Goal: Task Accomplishment & Management: Manage account settings

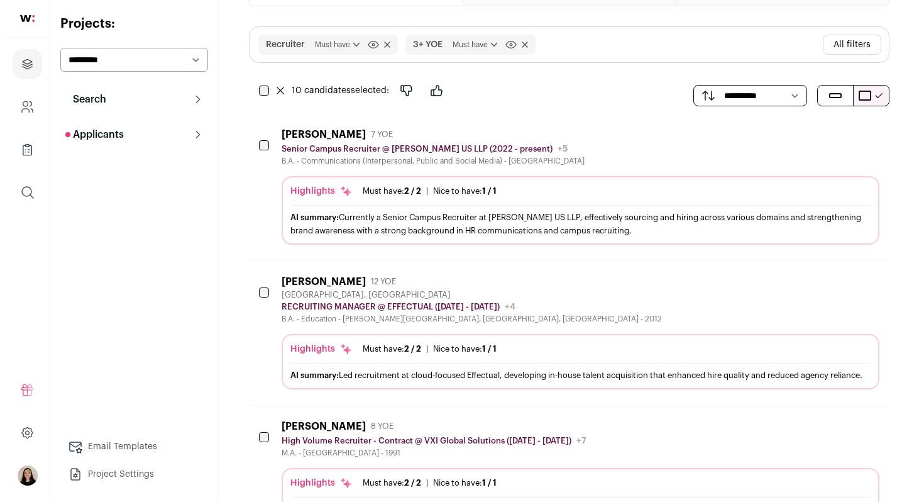
scroll to position [97, 0]
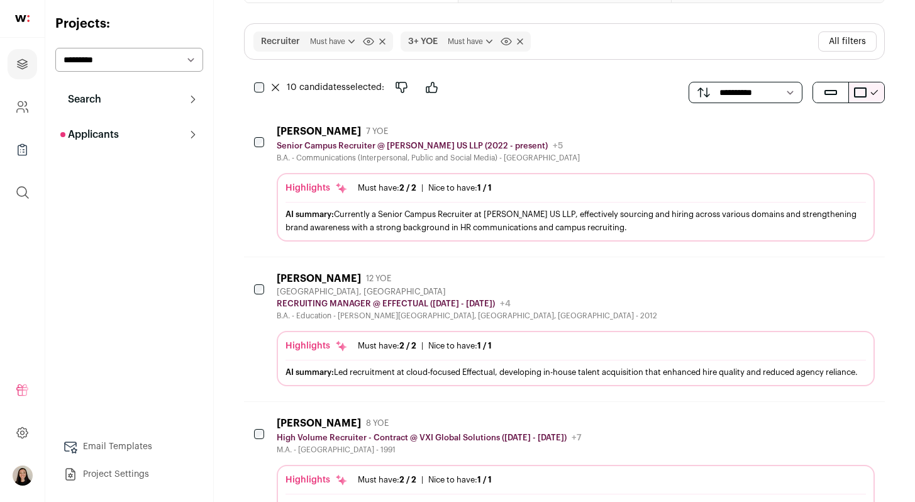
click at [526, 366] on div "AI summary: Led recruitment at cloud-focused Effectual, developing in-house tal…" at bounding box center [575, 371] width 580 height 13
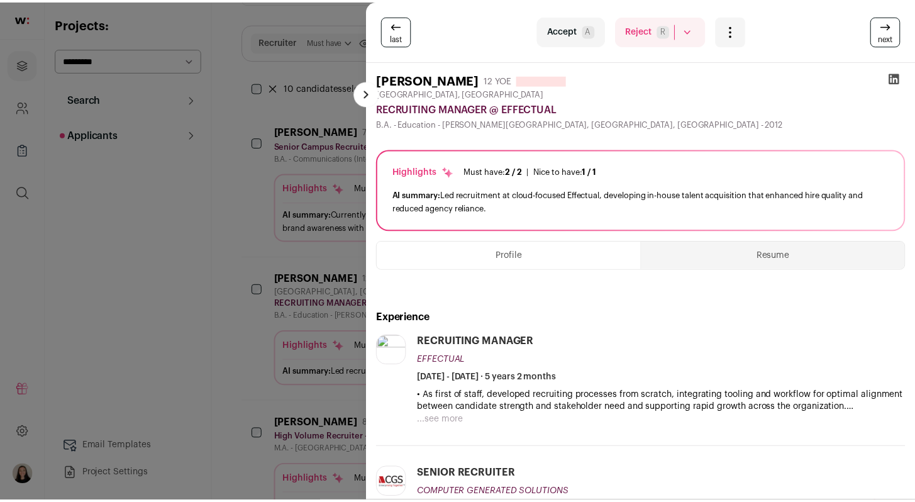
scroll to position [0, 0]
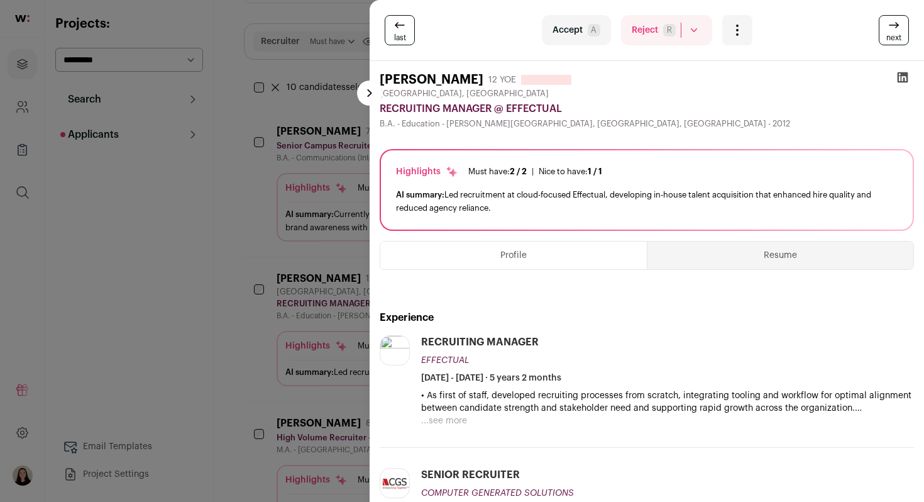
click at [239, 263] on div "last Accept A Reject R Rejected by candidate Not Interested after Outreach 0 Ac…" at bounding box center [462, 251] width 924 height 502
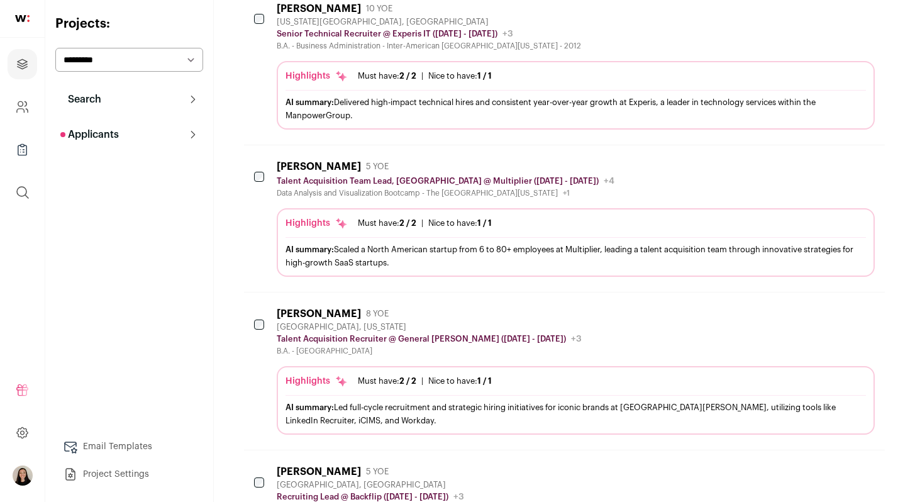
scroll to position [679, 0]
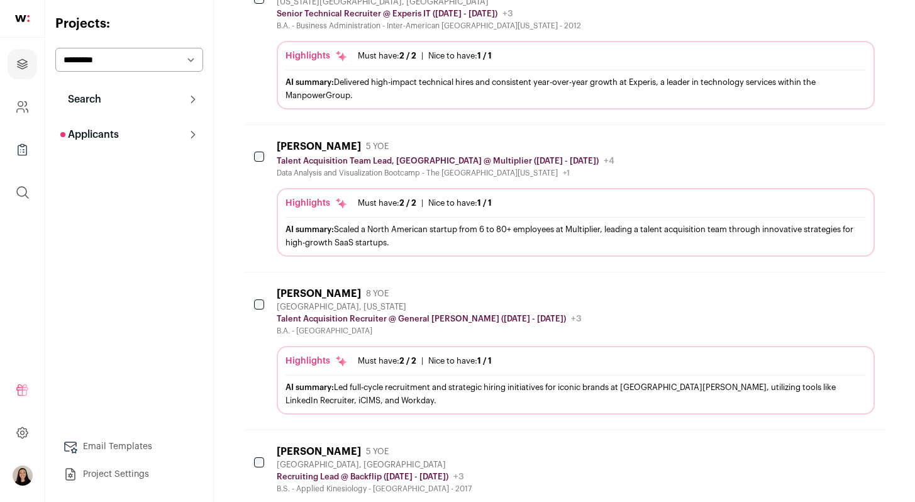
click at [564, 241] on div "AI summary: Scaled a North American startup from 6 to 80+ employees at Multipli…" at bounding box center [575, 236] width 580 height 26
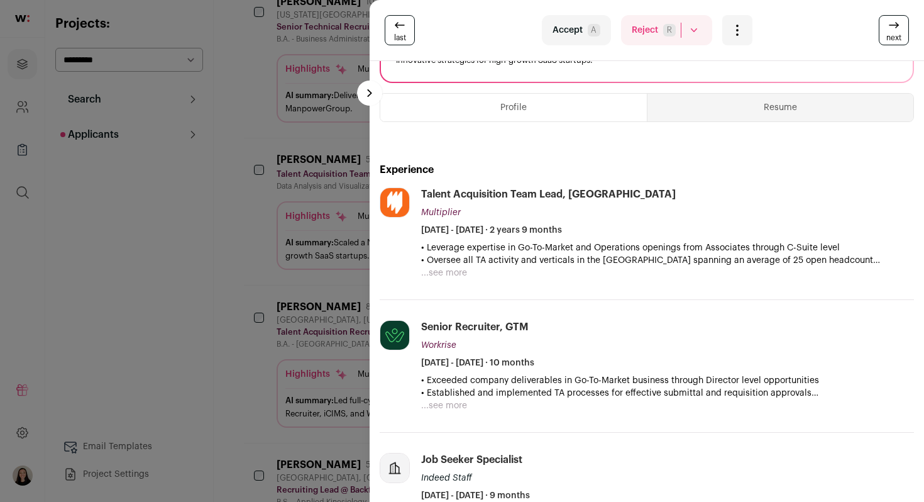
scroll to position [133, 0]
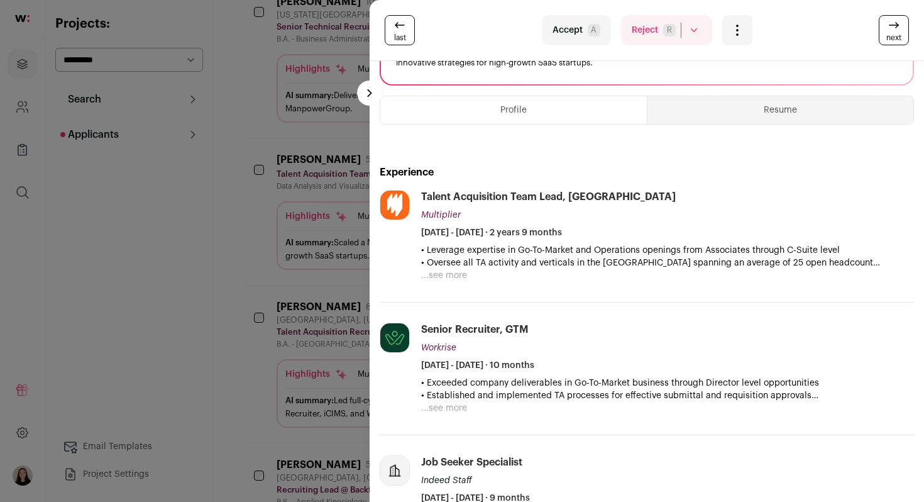
click at [250, 256] on div "last Accept A Reject R Rejected by candidate Not Interested after Outreach 0 Ac…" at bounding box center [462, 251] width 924 height 502
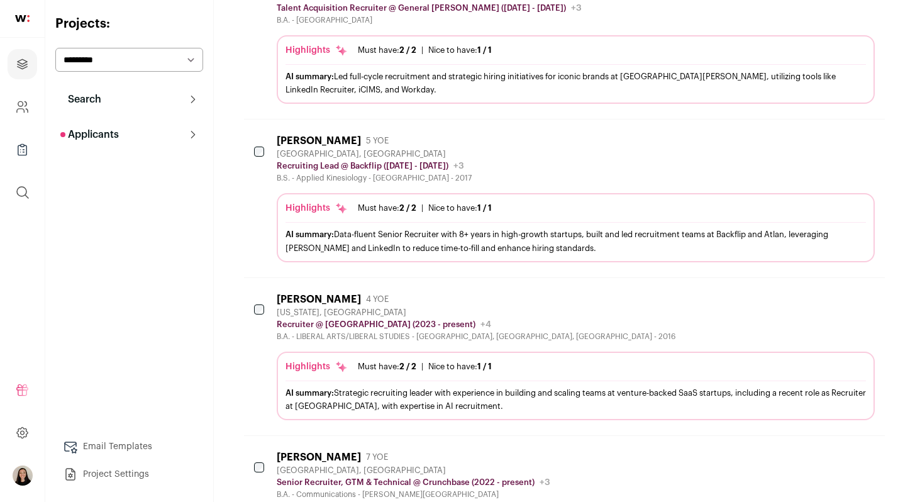
scroll to position [991, 0]
click at [723, 248] on div "AI summary: Data-fluent Senior Recruiter with 8+ years in high-growth startups,…" at bounding box center [575, 239] width 580 height 26
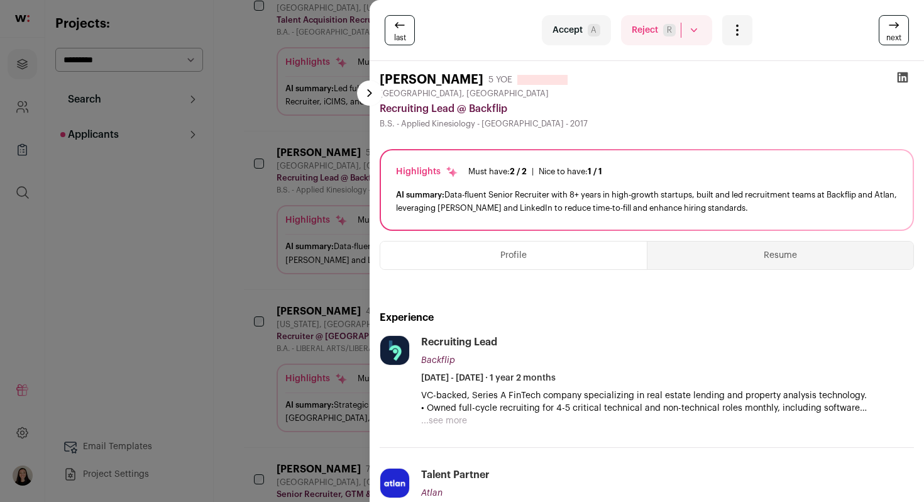
scroll to position [0, 0]
click at [236, 121] on div "last Accept A Reject R Rejected by candidate Not Interested after Outreach 0 Ac…" at bounding box center [462, 251] width 924 height 502
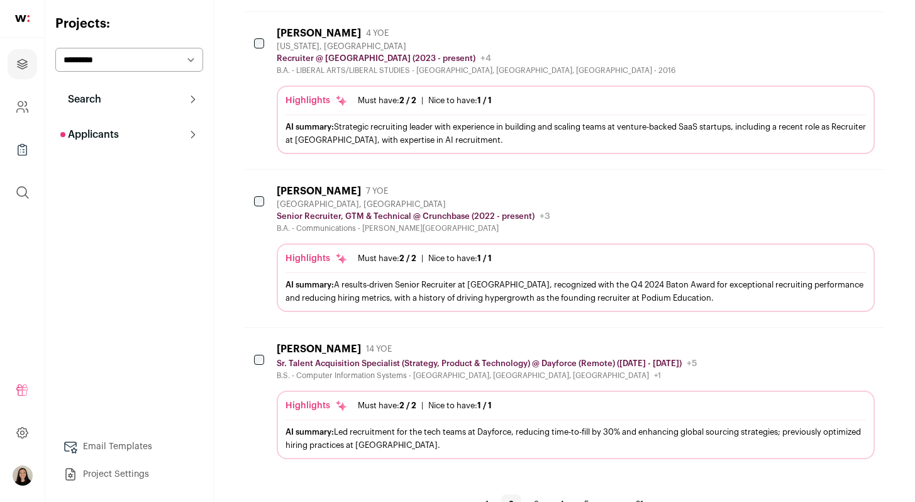
scroll to position [1304, 0]
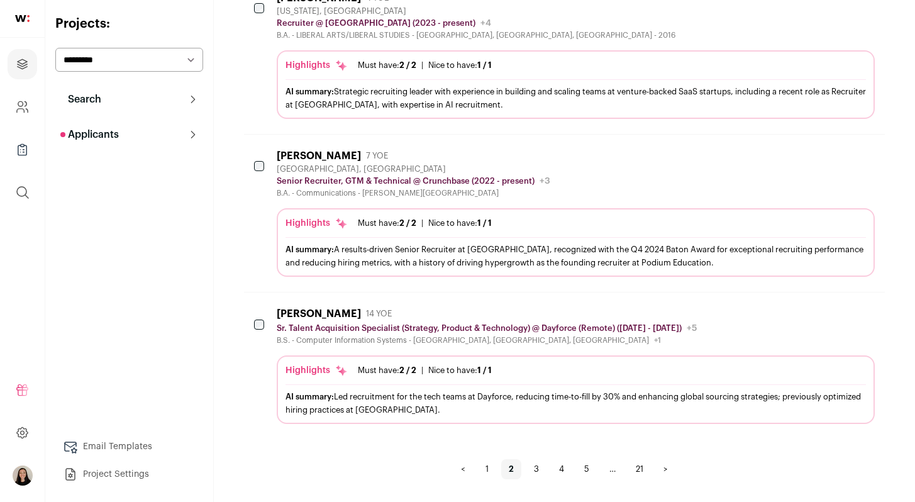
click at [510, 217] on div "Highlights Must have: 2 / 2 How many must haves have been fulfilled? | [GEOGRAP…" at bounding box center [575, 223] width 580 height 13
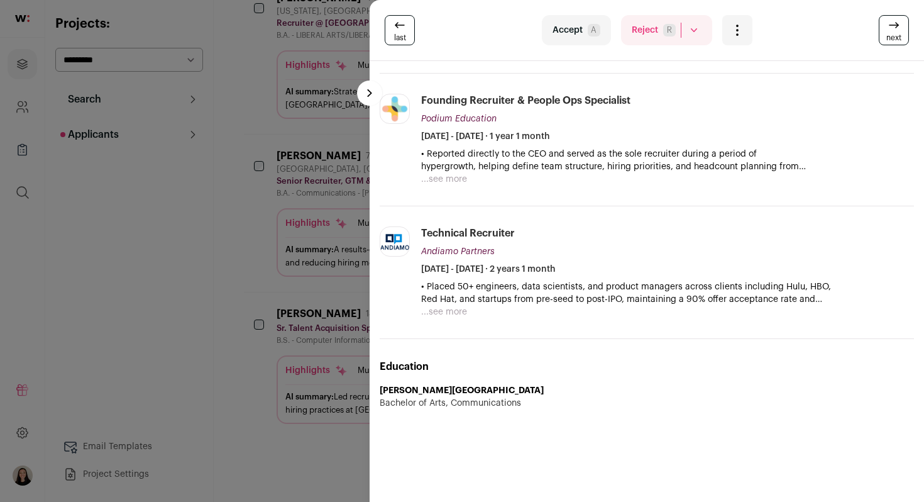
scroll to position [157, 0]
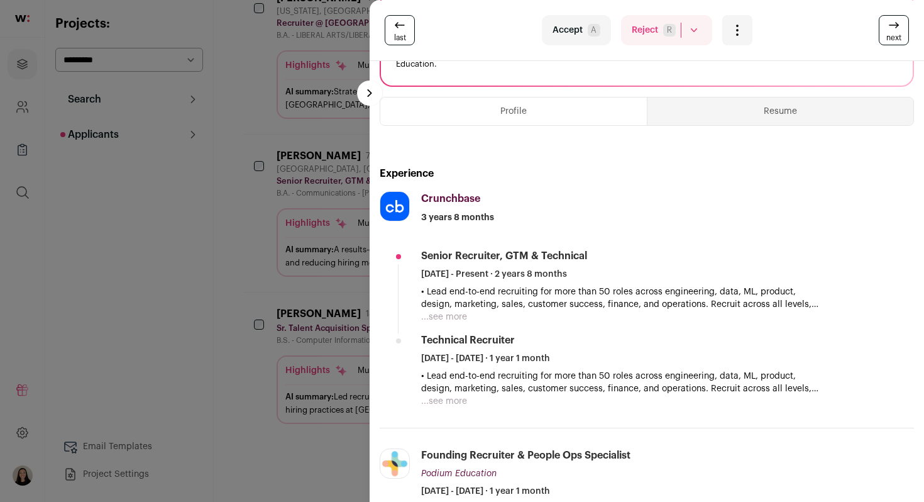
click at [286, 437] on div "last Accept A Reject R Rejected by candidate Not Interested after Outreach 0 Ac…" at bounding box center [462, 251] width 924 height 502
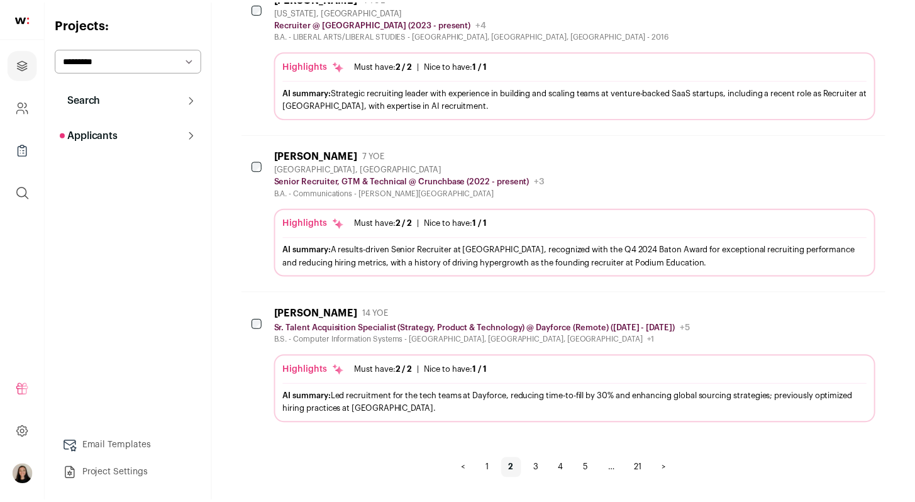
scroll to position [1304, 0]
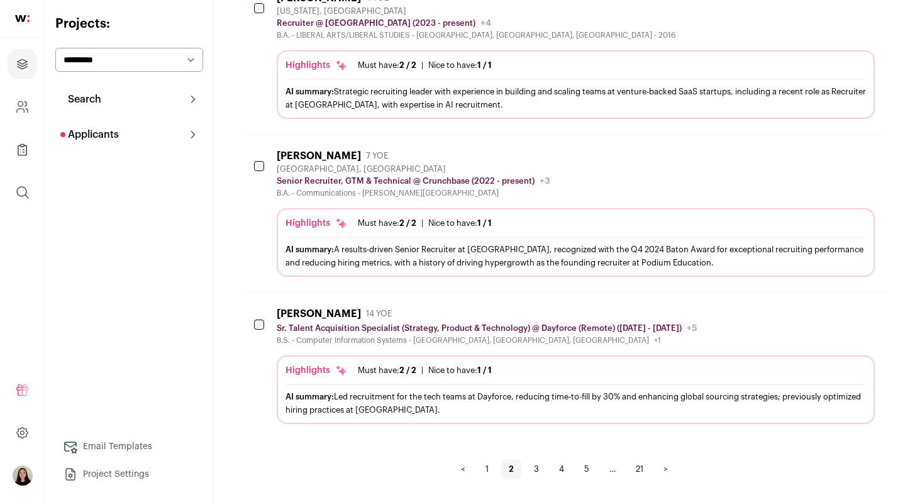
click at [517, 402] on div "AI summary: Led recruitment for the tech teams at Dayforce, reducing time-to-fi…" at bounding box center [575, 403] width 580 height 26
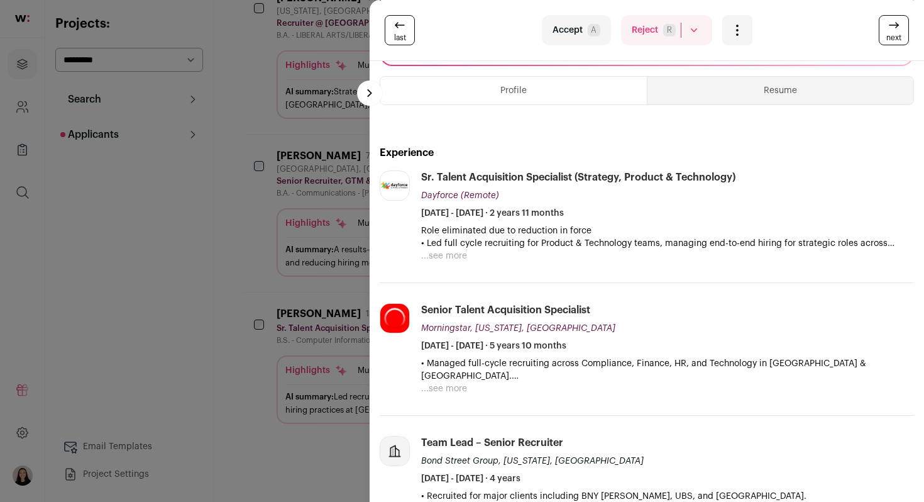
scroll to position [103, 0]
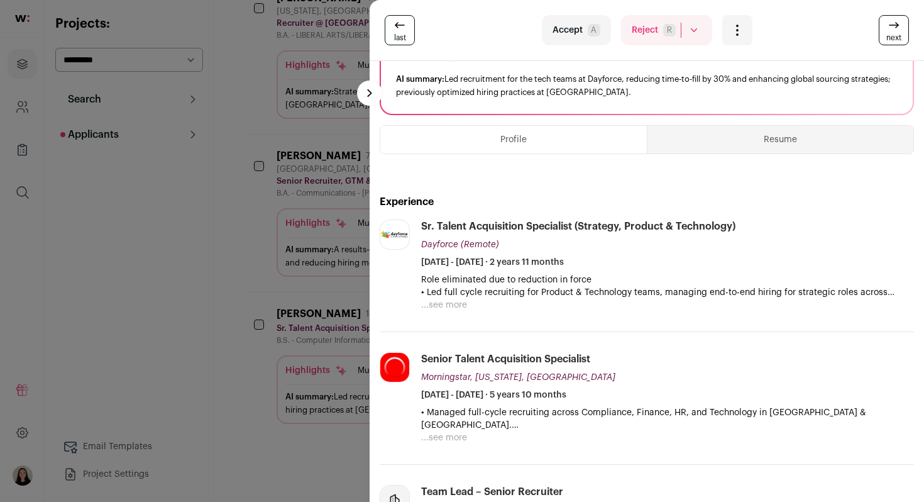
click at [208, 253] on div "last Accept A Reject R Rejected by candidate Not Interested after Outreach 0 Ac…" at bounding box center [462, 251] width 924 height 502
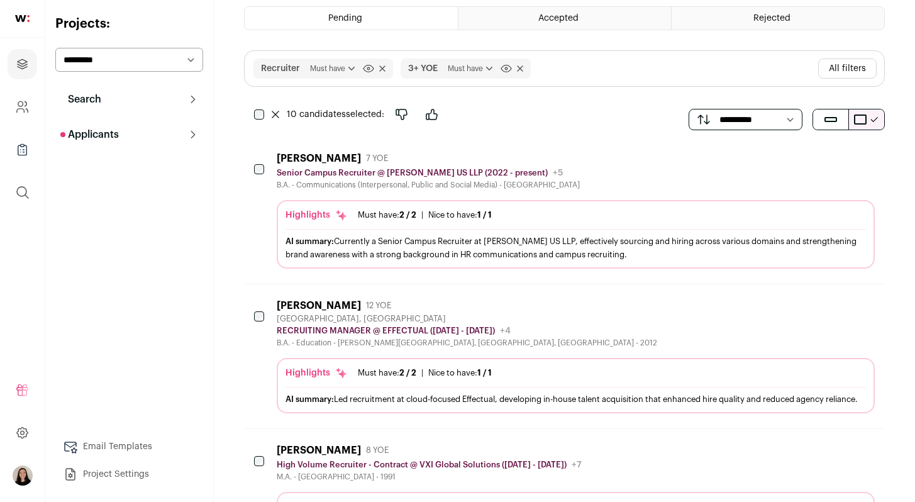
scroll to position [0, 0]
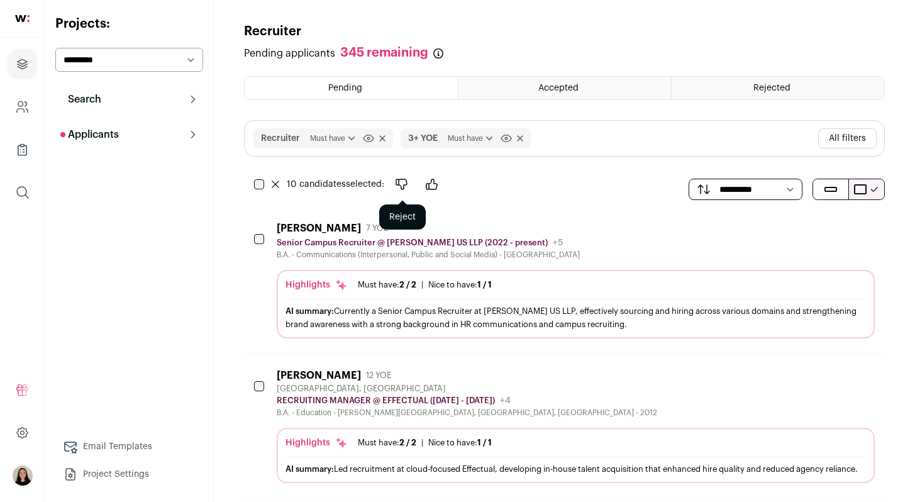
click at [406, 179] on icon "Reject" at bounding box center [401, 184] width 15 height 15
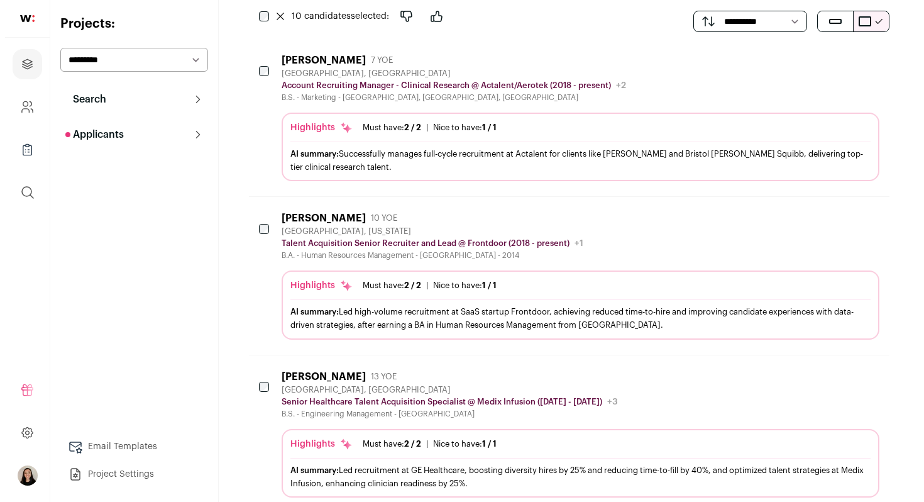
scroll to position [169, 0]
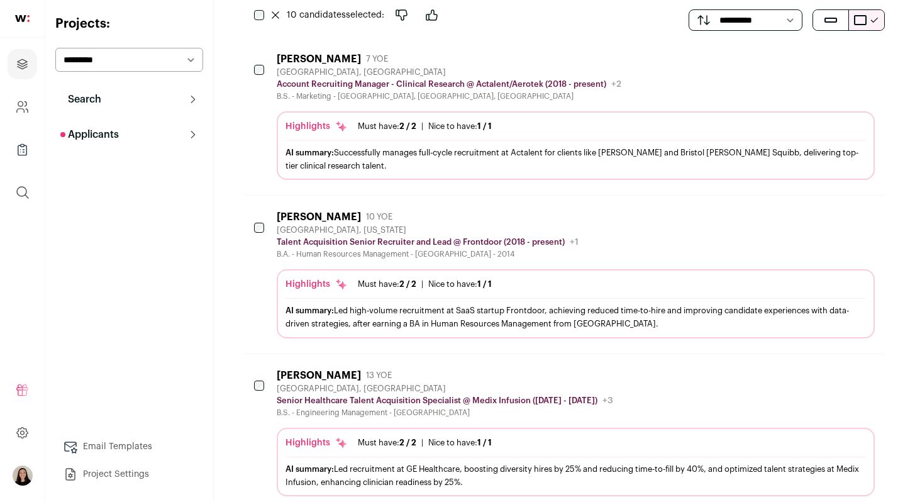
click at [550, 317] on div "AI summary: Led high-volume recruitment at SaaS startup Frontdoor, achieving re…" at bounding box center [575, 317] width 580 height 26
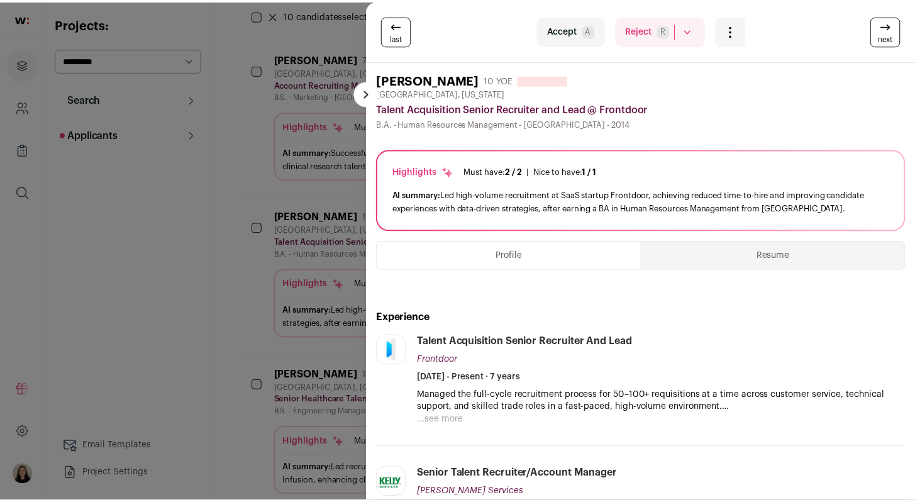
scroll to position [0, 0]
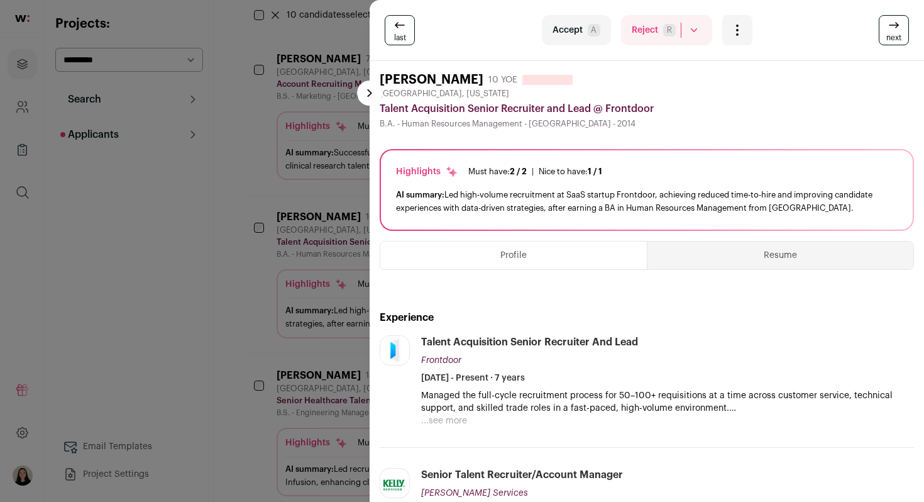
click at [242, 179] on div "last Accept A Reject R Rejected by candidate Not Interested after Outreach 0 Ac…" at bounding box center [462, 251] width 924 height 502
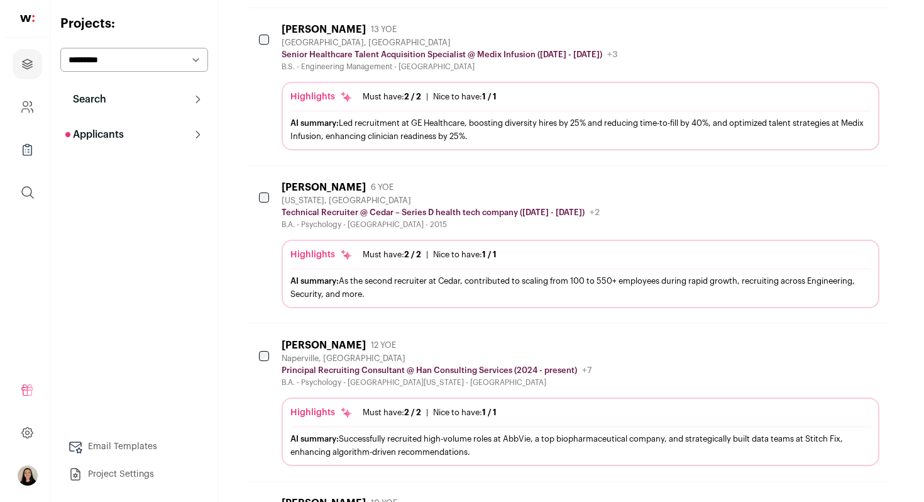
scroll to position [519, 0]
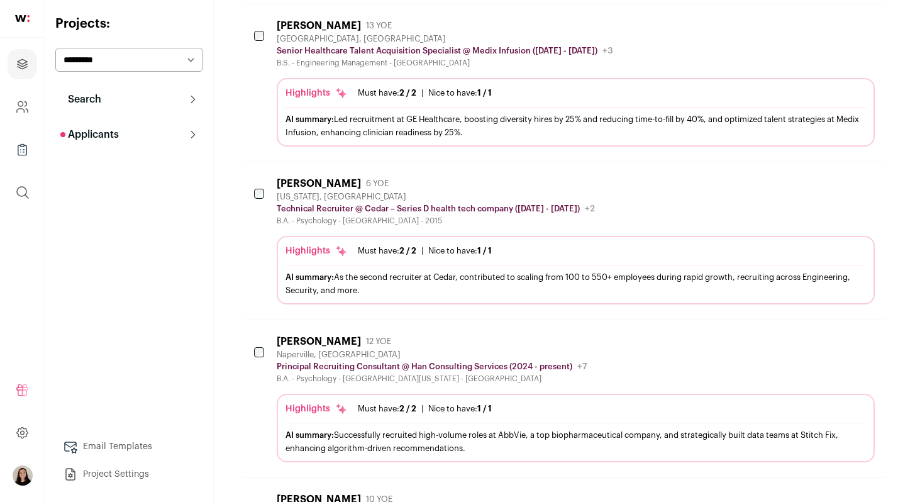
click at [778, 272] on div "AI summary: As the second recruiter at Cedar, contributed to scaling from 100 t…" at bounding box center [575, 283] width 580 height 26
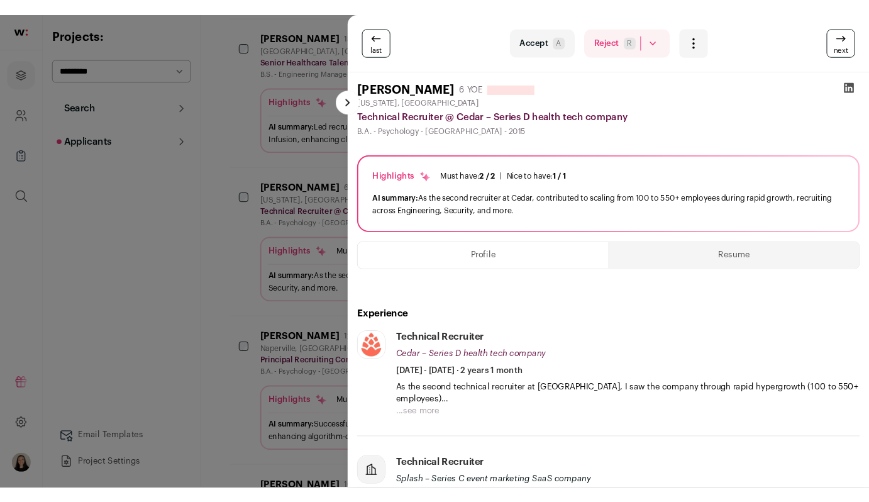
scroll to position [0, 0]
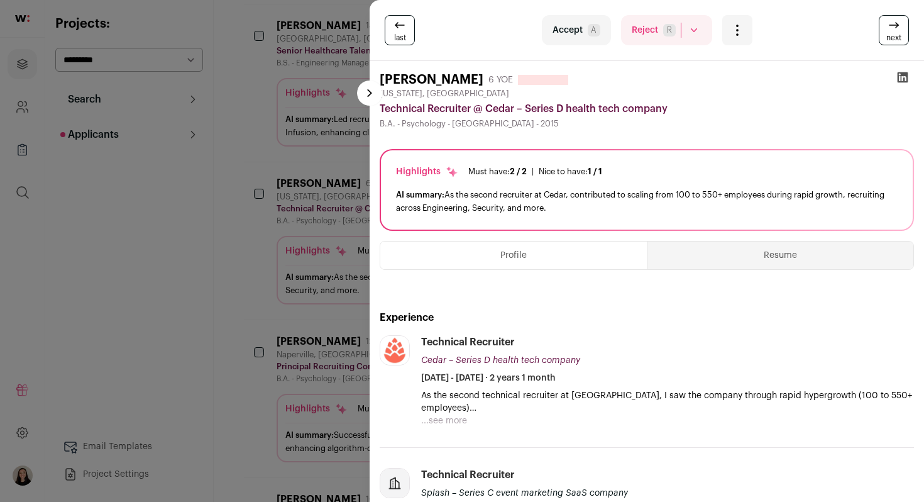
click at [896, 79] on icon at bounding box center [902, 77] width 13 height 13
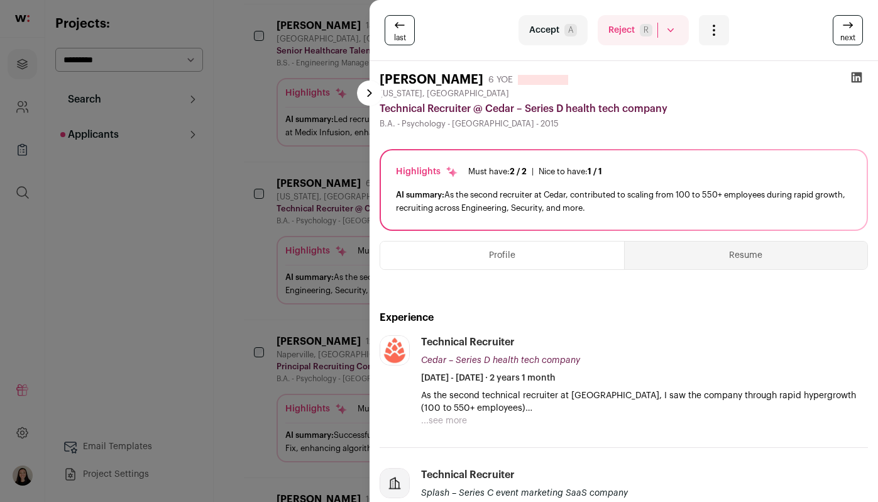
click at [283, 290] on div "last Accept A Reject R Rejected by candidate Not Interested after Outreach 0 Ac…" at bounding box center [439, 251] width 878 height 502
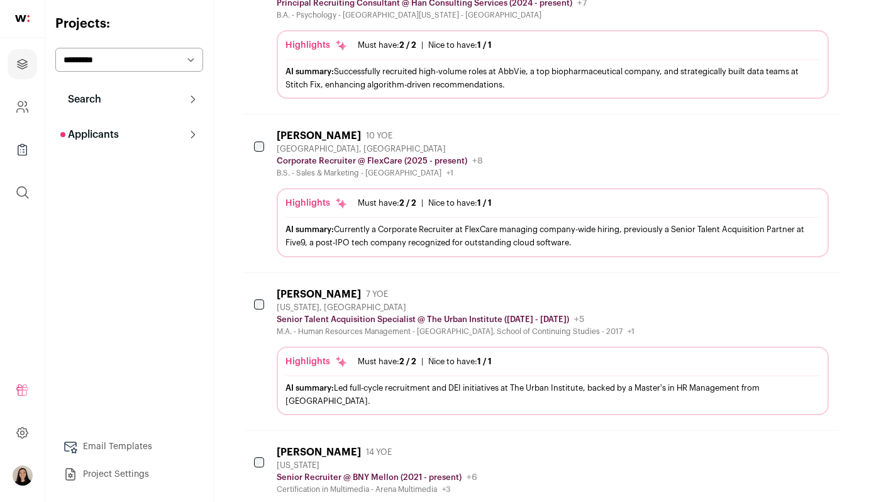
scroll to position [888, 0]
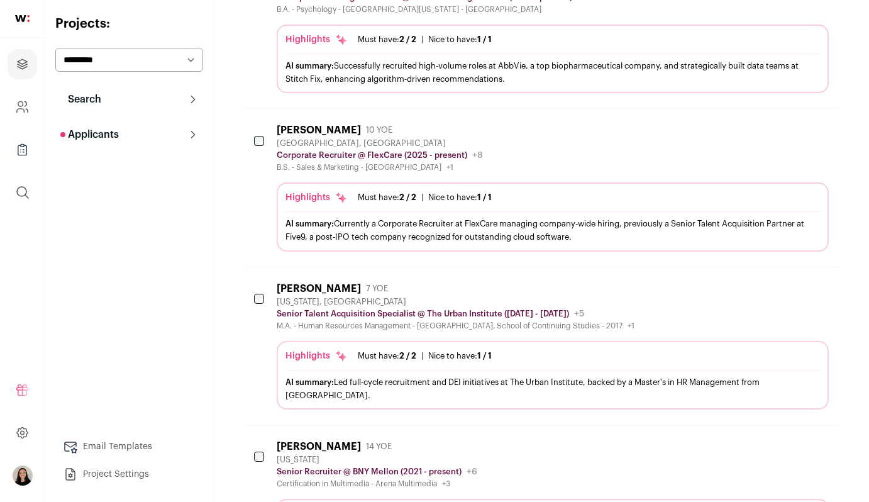
click at [454, 229] on div "AI summary: Currently a Corporate Recruiter at FlexCare managing company-wide h…" at bounding box center [552, 230] width 534 height 26
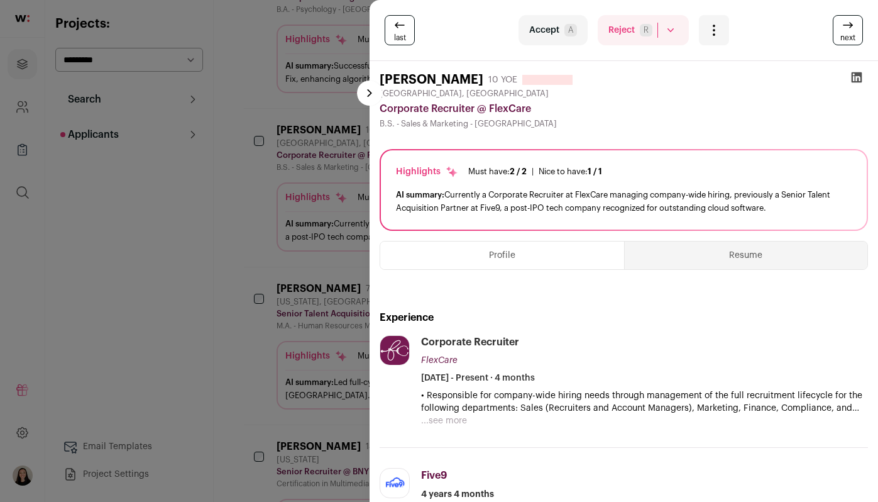
click at [283, 243] on div "last Accept A Reject R Rejected by candidate Not Interested after Outreach 0 Ac…" at bounding box center [439, 251] width 878 height 502
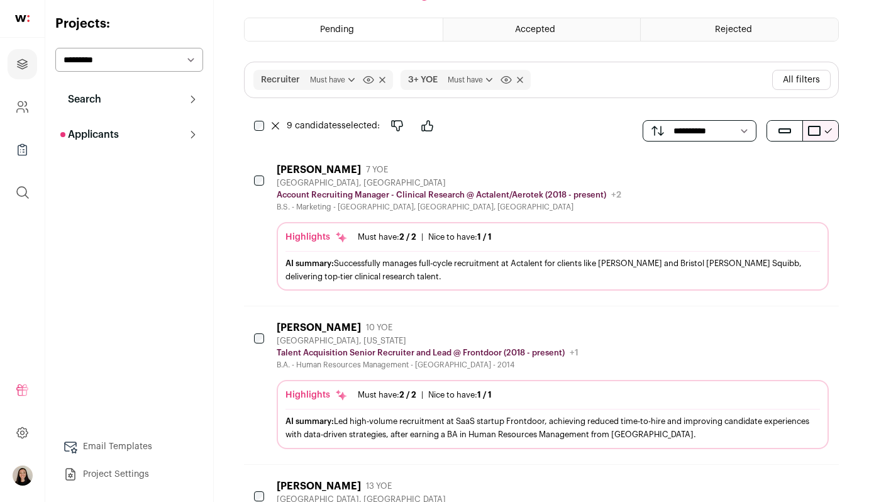
scroll to position [0, 0]
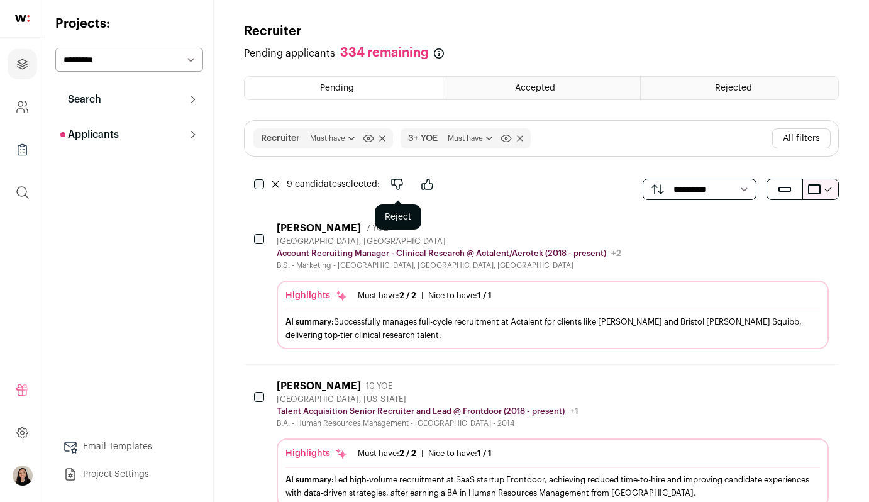
click at [402, 184] on icon "Reject" at bounding box center [397, 184] width 11 height 10
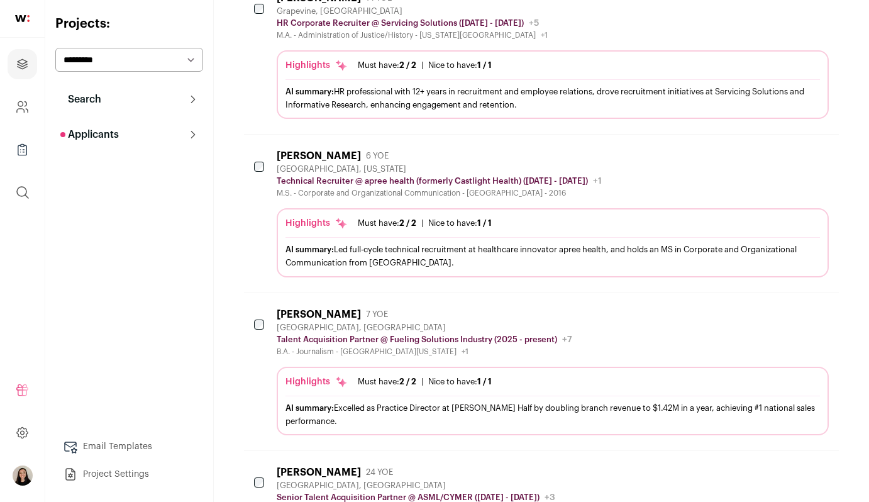
scroll to position [233, 0]
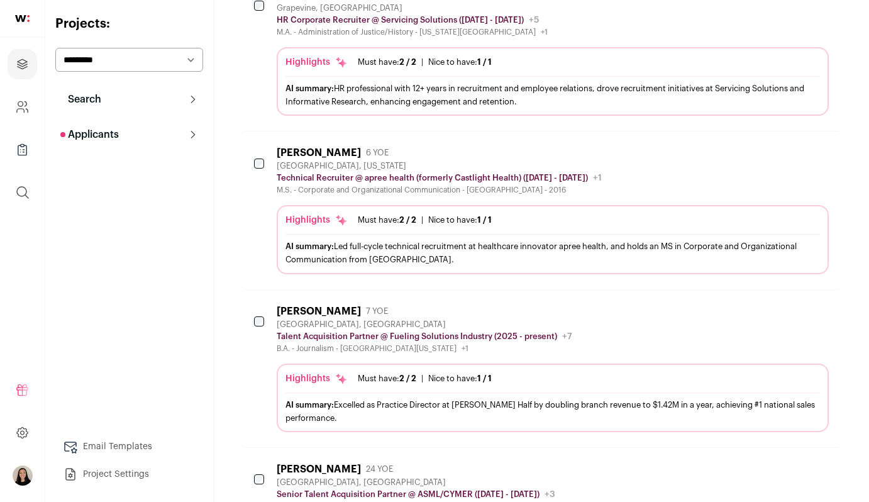
click at [120, 69] on select "**********" at bounding box center [129, 60] width 148 height 24
select select "*****"
click at [55, 48] on select "**********" at bounding box center [129, 60] width 148 height 24
